Goal: Find specific page/section: Find specific page/section

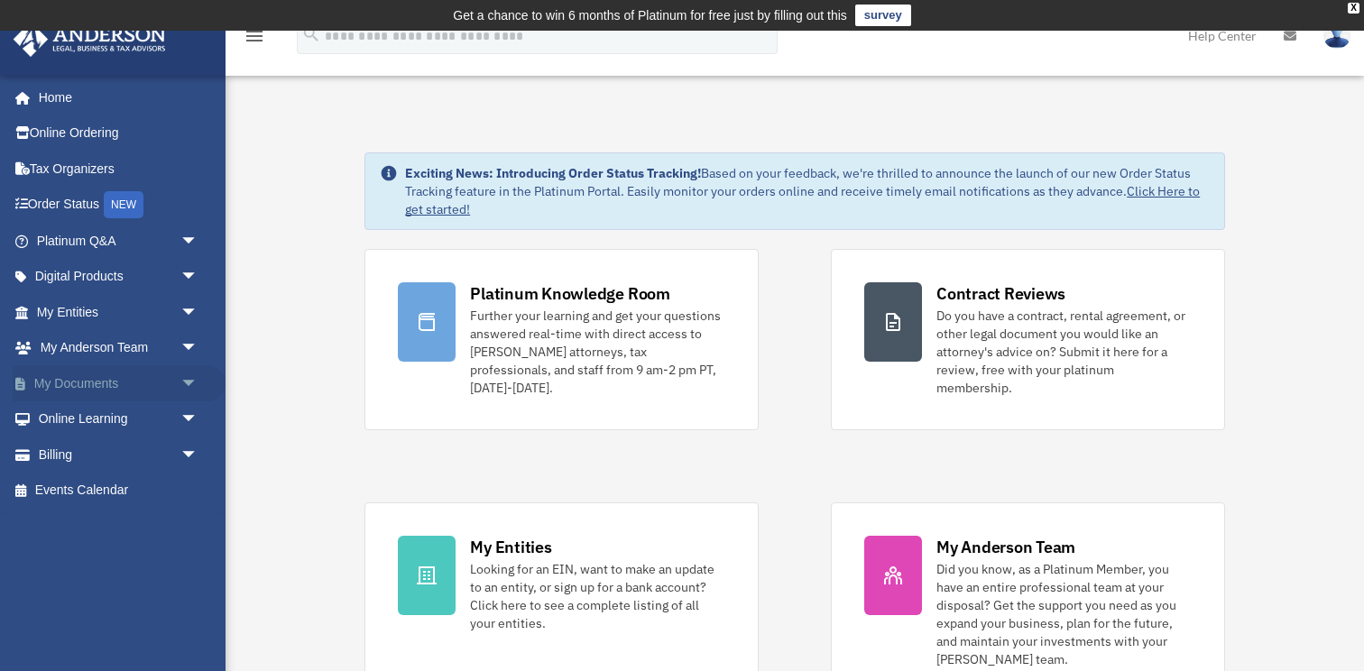
click at [70, 385] on link "My Documents arrow_drop_down" at bounding box center [119, 383] width 213 height 36
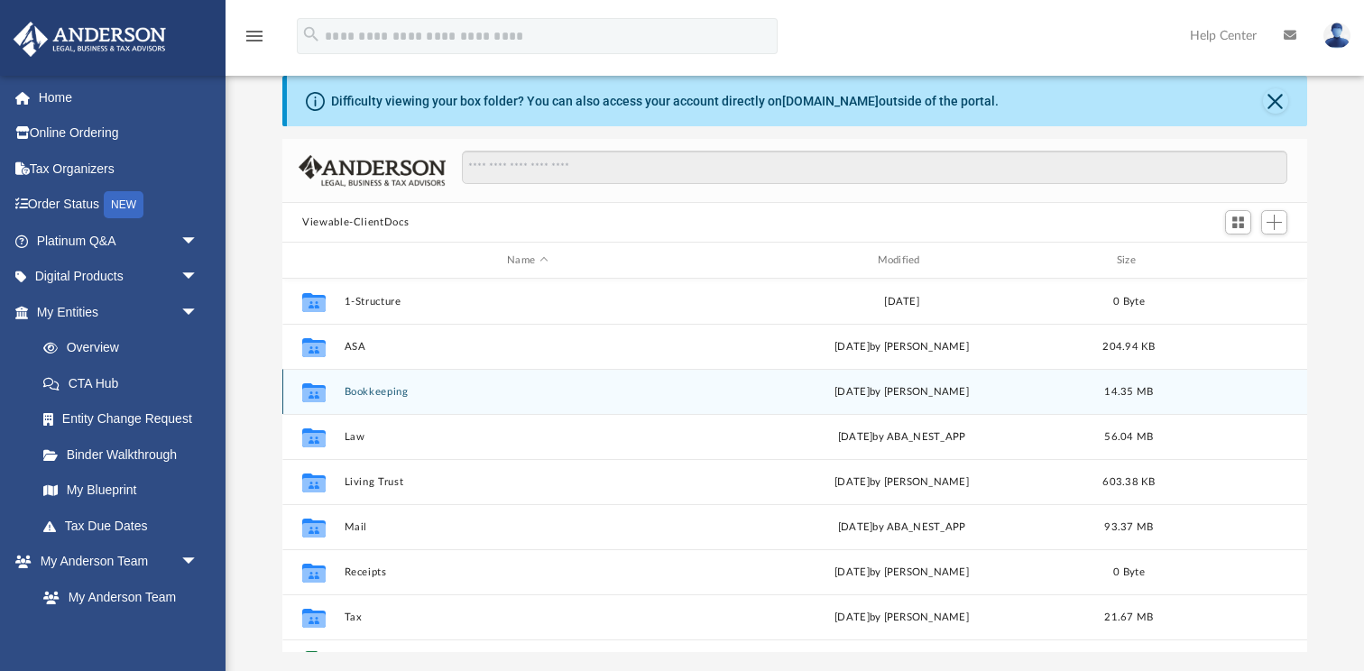
scroll to position [107, 0]
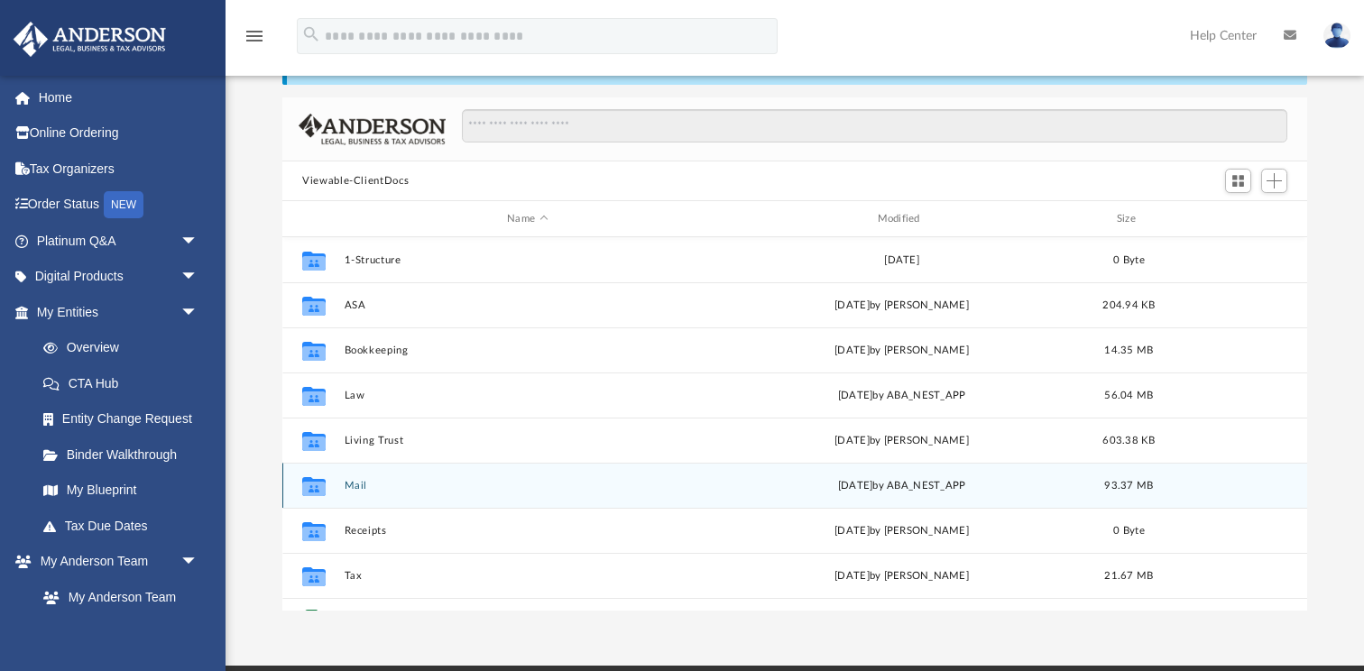
click at [354, 488] on button "Mail" at bounding box center [528, 486] width 366 height 12
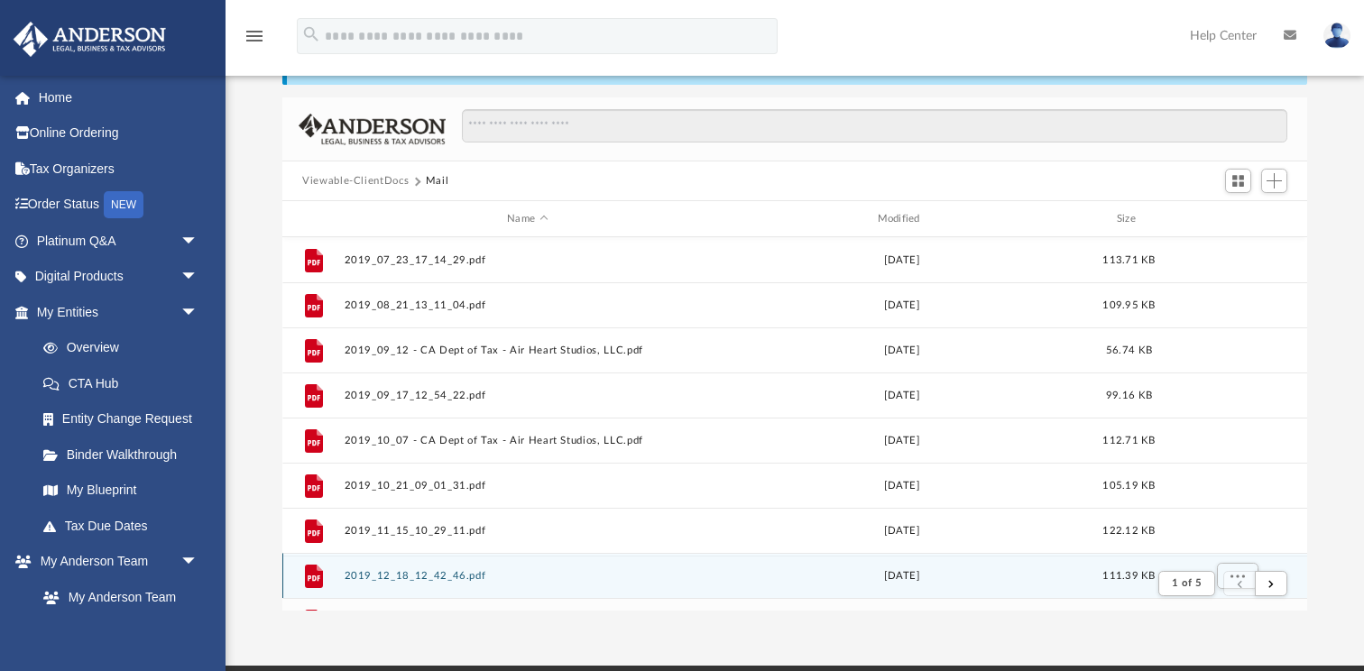
scroll to position [1, 1]
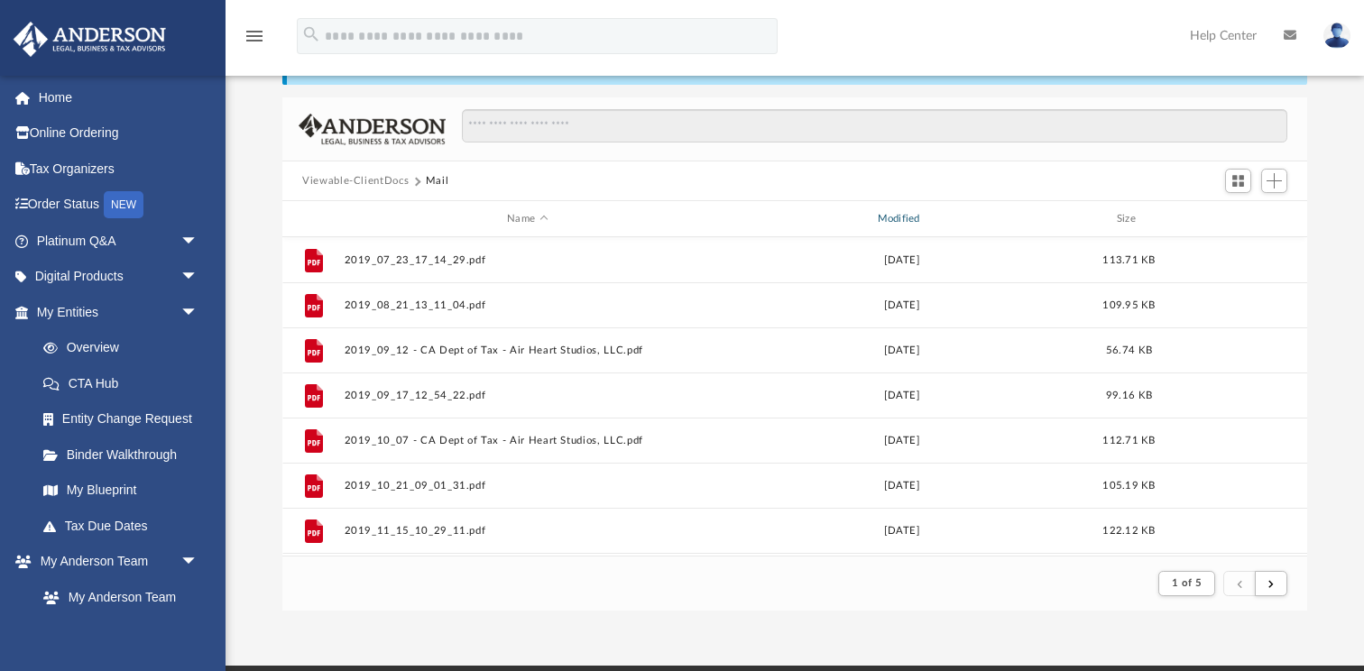
click at [916, 212] on div "Modified" at bounding box center [901, 219] width 367 height 16
click at [907, 216] on div "Modified" at bounding box center [901, 219] width 367 height 16
click at [916, 217] on div "Modified" at bounding box center [901, 219] width 367 height 16
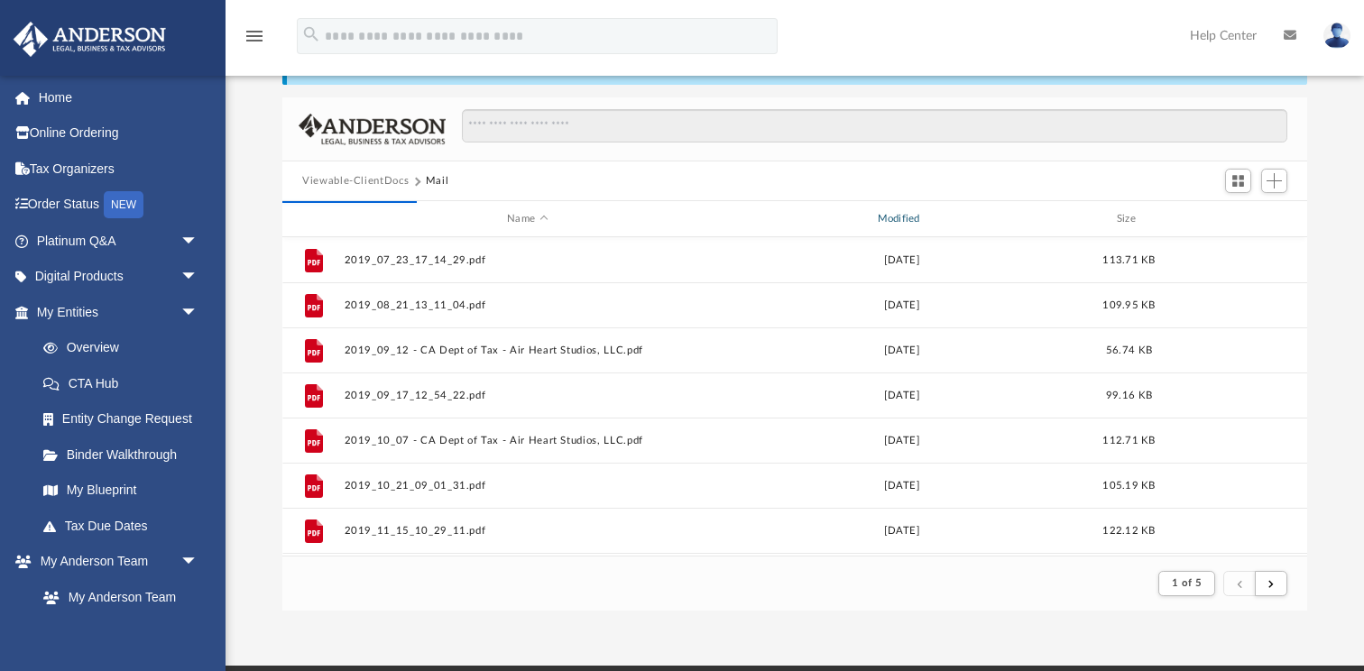
click at [898, 219] on div "Modified" at bounding box center [901, 219] width 367 height 16
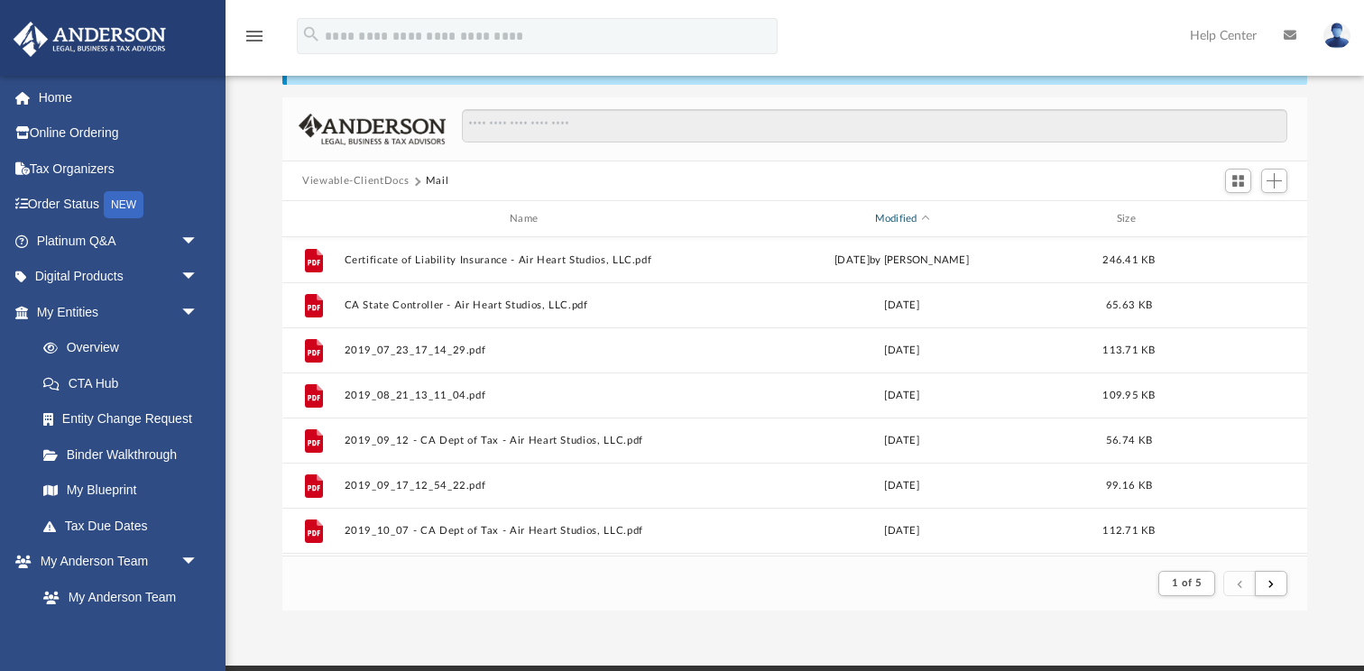
click at [910, 216] on div "Modified" at bounding box center [901, 219] width 367 height 16
click at [924, 219] on span "Modified" at bounding box center [925, 218] width 7 height 7
click at [899, 216] on div "Modified" at bounding box center [901, 219] width 367 height 16
click at [1175, 588] on span "1 of 5" at bounding box center [1187, 583] width 30 height 10
click at [1203, 540] on li "5" at bounding box center [1204, 538] width 6 height 19
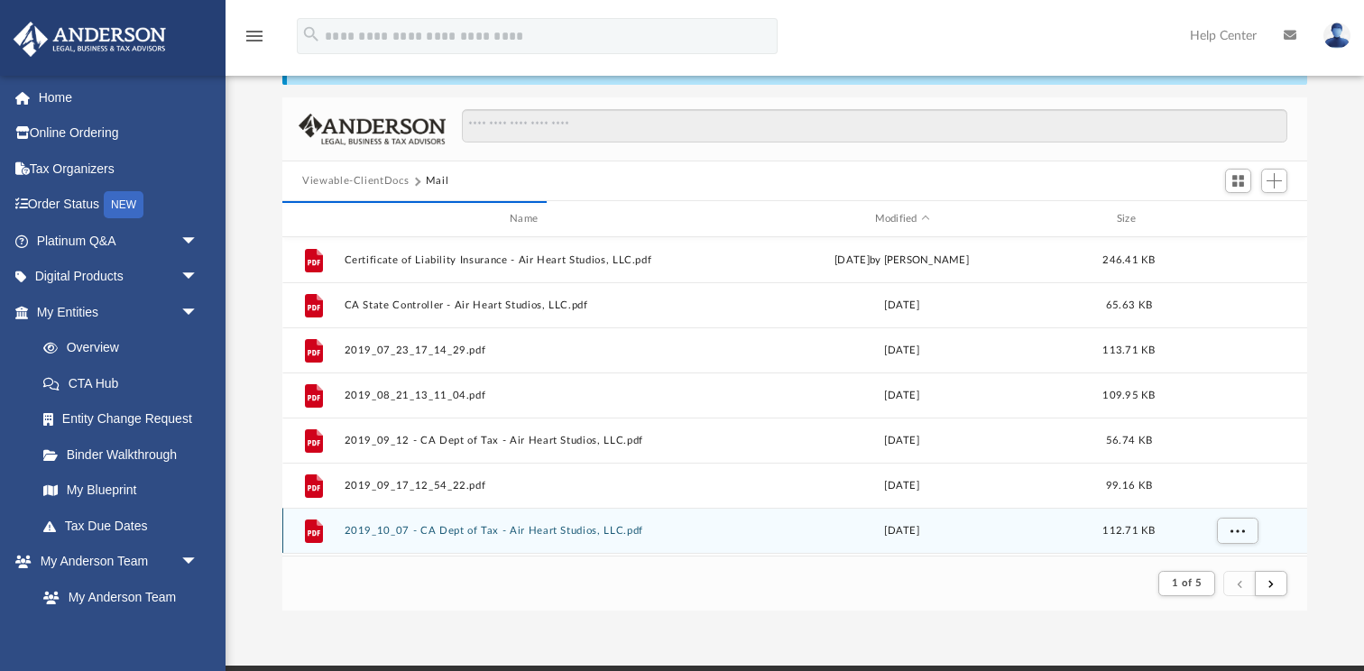
click at [1203, 540] on div "grid" at bounding box center [1236, 530] width 126 height 34
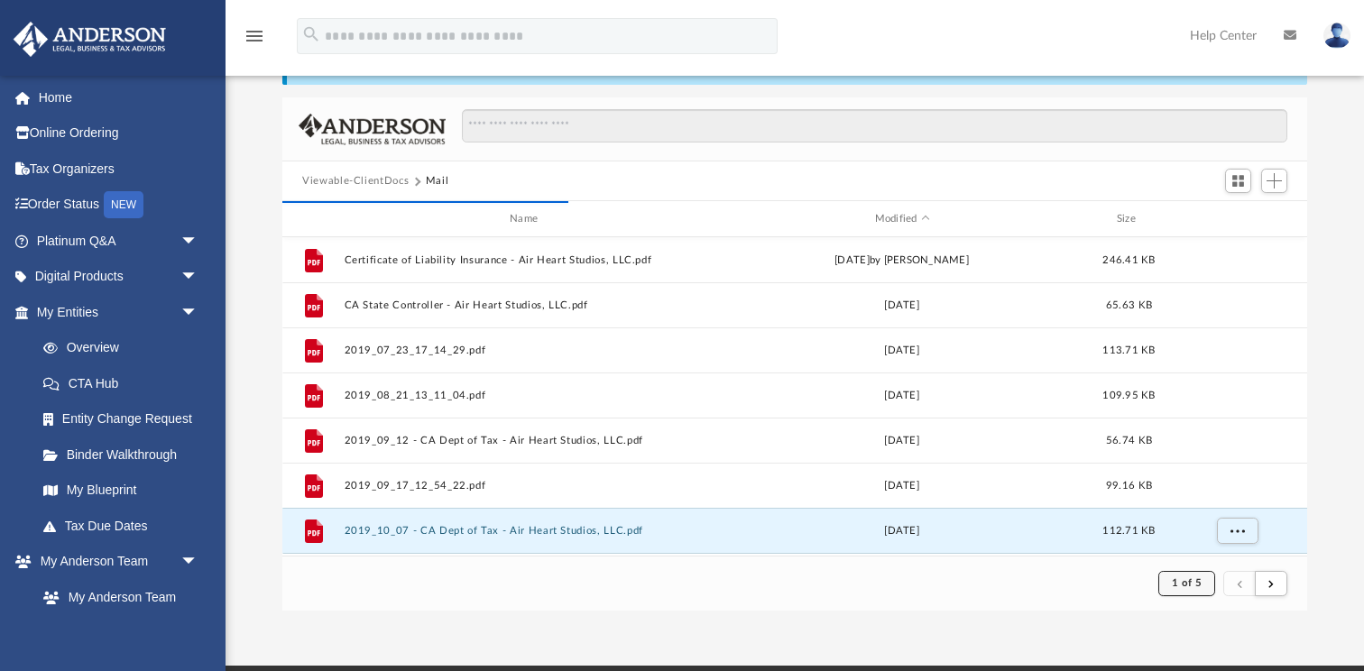
click at [1175, 584] on span "1 of 5" at bounding box center [1187, 583] width 30 height 10
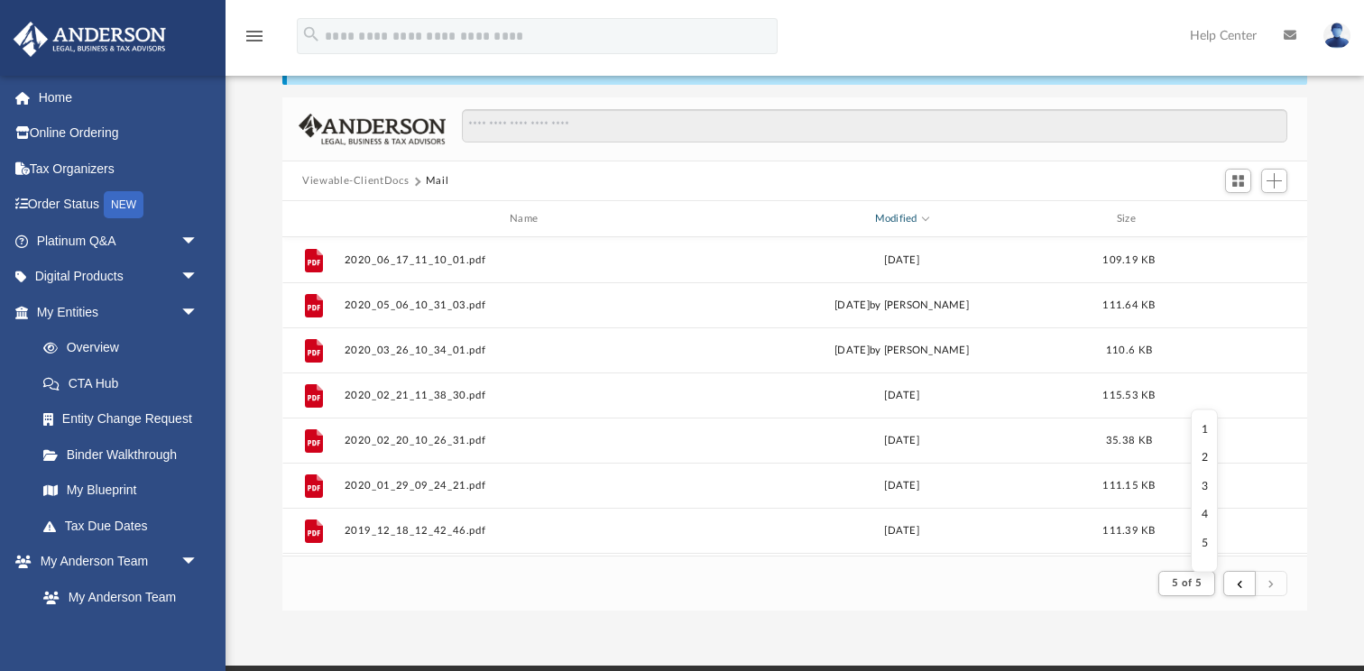
click at [925, 216] on span "Modified" at bounding box center [925, 217] width 7 height 7
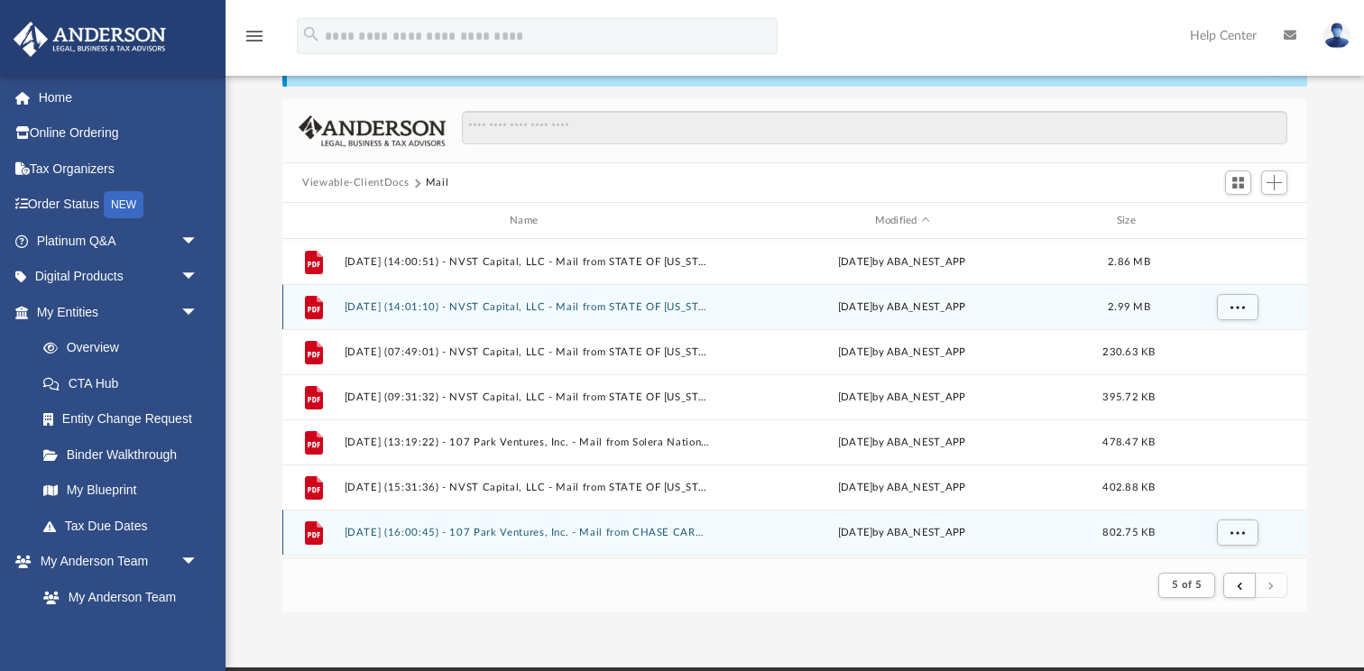
scroll to position [117, 0]
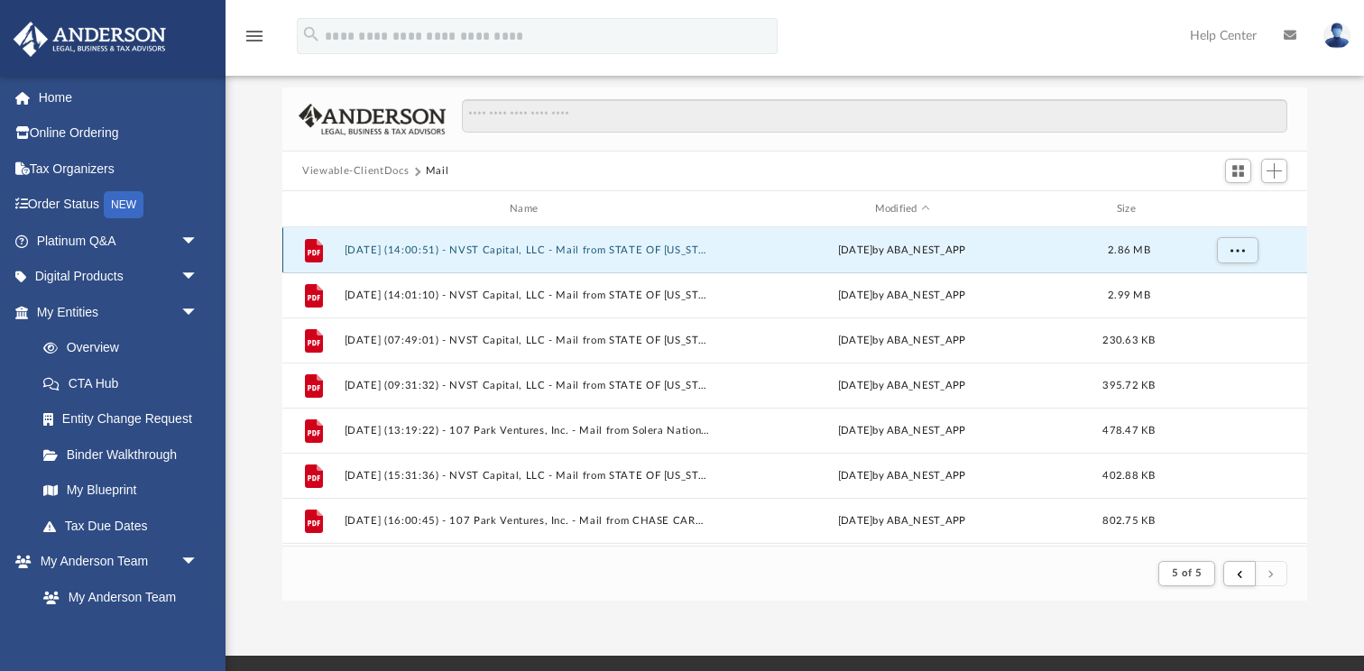
click at [626, 247] on button "[DATE] (14:00:51) - NVST Capital, LLC - Mail from STATE OF [US_STATE] FRANCHISE…" at bounding box center [528, 250] width 366 height 12
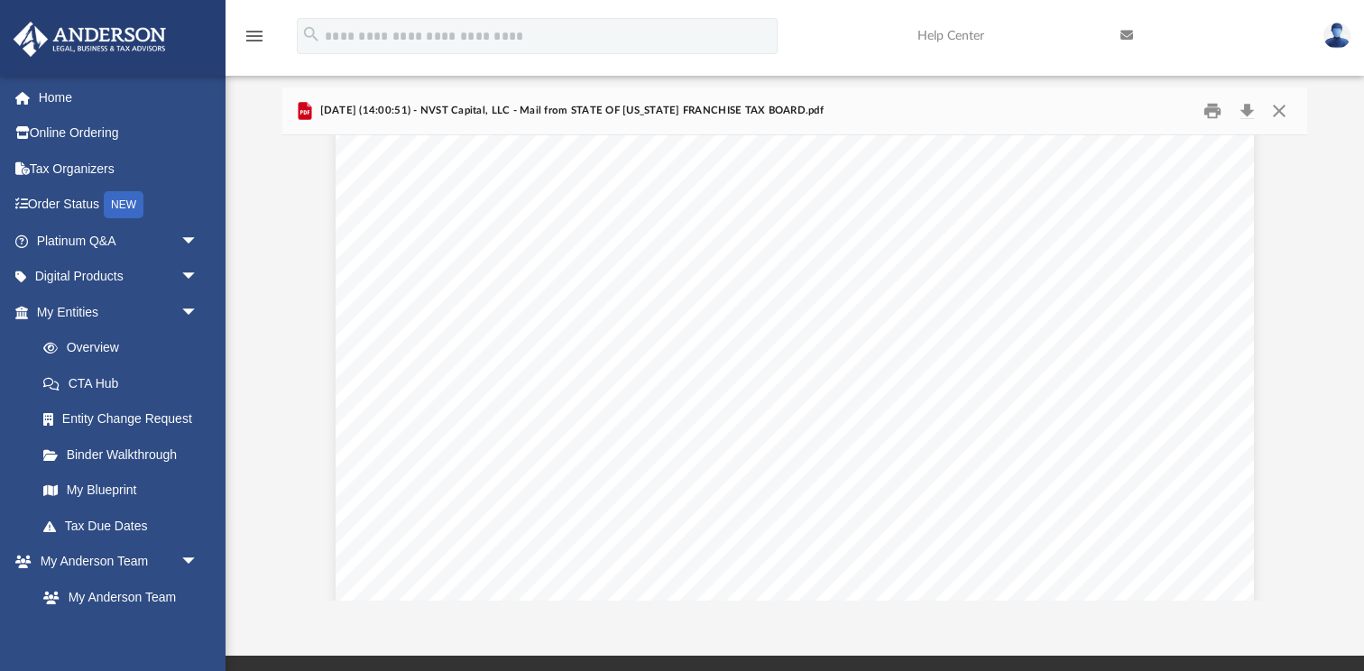
scroll to position [1716, 0]
